Goal: Task Accomplishment & Management: Use online tool/utility

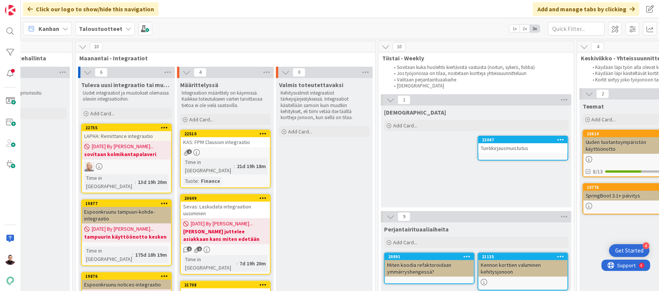
scroll to position [0, 240]
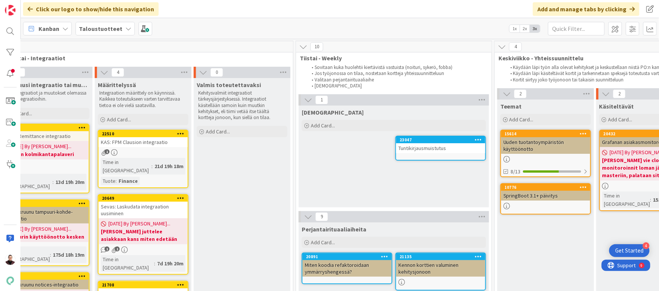
click at [136, 140] on div "KAS: FPM Clausion integraatio" at bounding box center [143, 142] width 89 height 10
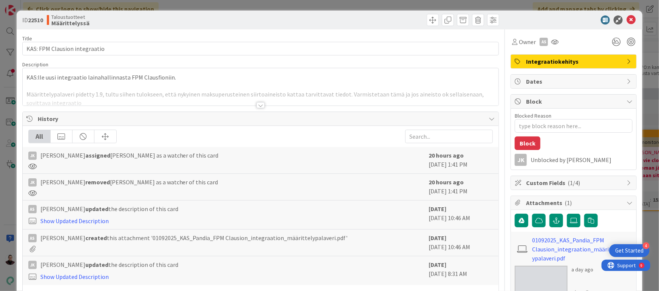
click at [260, 105] on div at bounding box center [260, 105] width 8 height 6
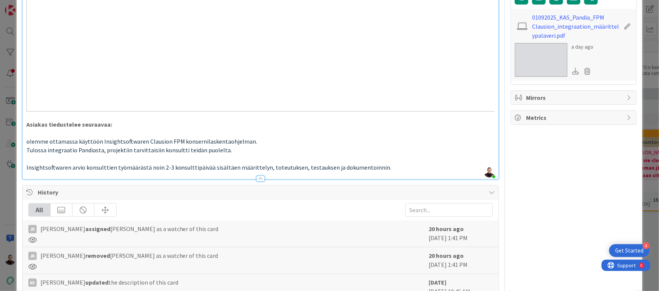
scroll to position [225, 0]
click at [4, 194] on div "ID 22510 Taloustuotteet Määrittelyssä Title 29 / 128 KAS: FPM Clausion integraa…" at bounding box center [329, 145] width 659 height 291
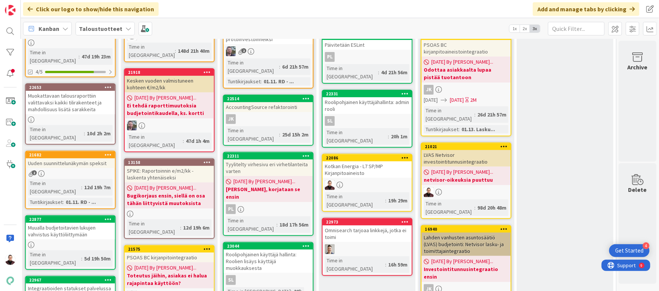
scroll to position [105, 1014]
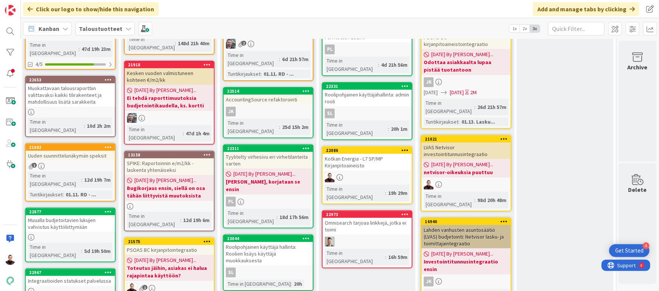
click at [72, 276] on div "Integraatioiden statukset palvelussa" at bounding box center [70, 281] width 89 height 10
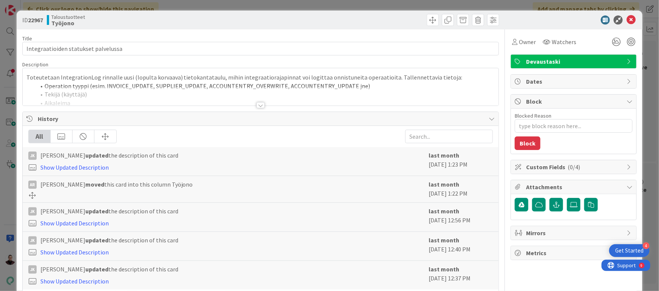
click at [259, 107] on div at bounding box center [260, 105] width 8 height 6
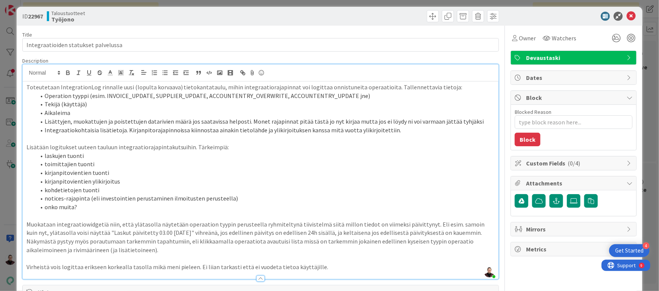
scroll to position [5, 0]
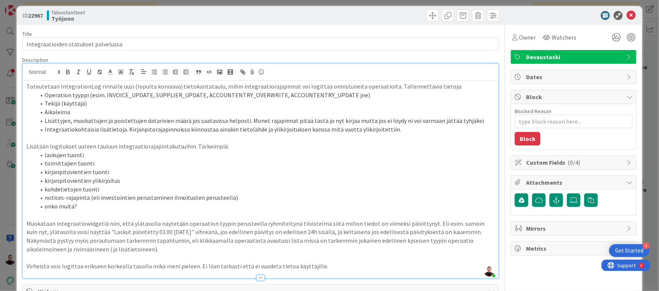
type textarea "x"
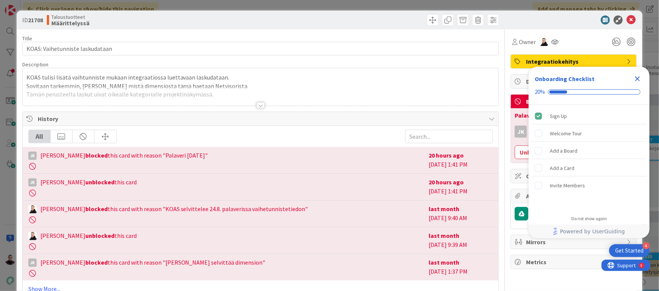
click at [257, 106] on div at bounding box center [260, 105] width 8 height 6
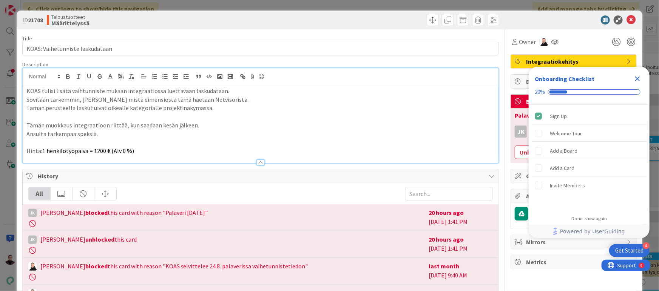
click at [258, 104] on p "Tämän perusteella laskut uivat oikealle kategorialle projektinäkymässä." at bounding box center [260, 108] width 468 height 9
click at [639, 77] on icon "Close Checklist" at bounding box center [637, 79] width 5 height 5
